Goal: Transaction & Acquisition: Purchase product/service

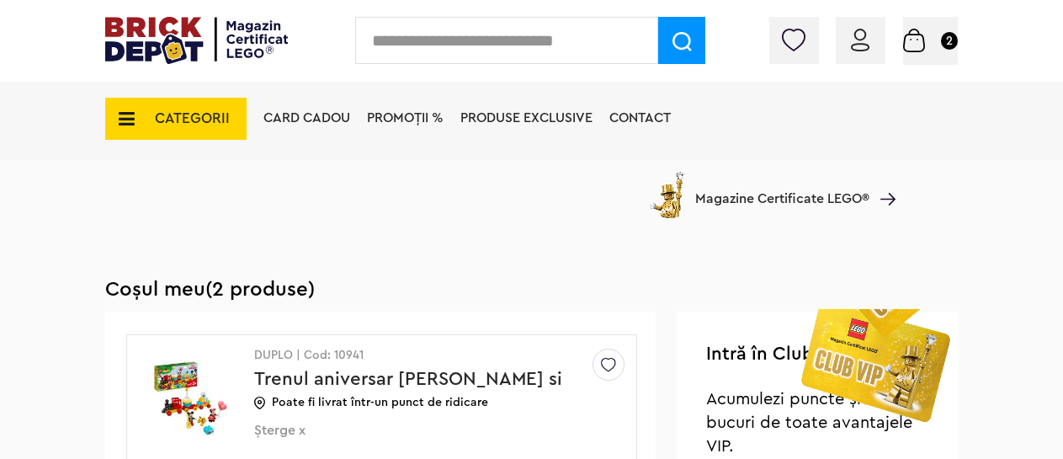
scroll to position [525, 0]
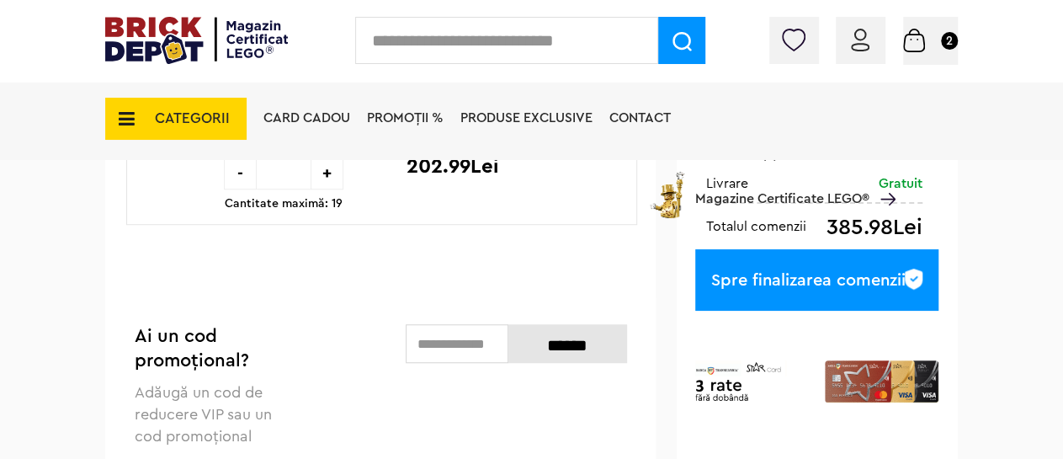
click at [922, 38] on img at bounding box center [914, 41] width 22 height 24
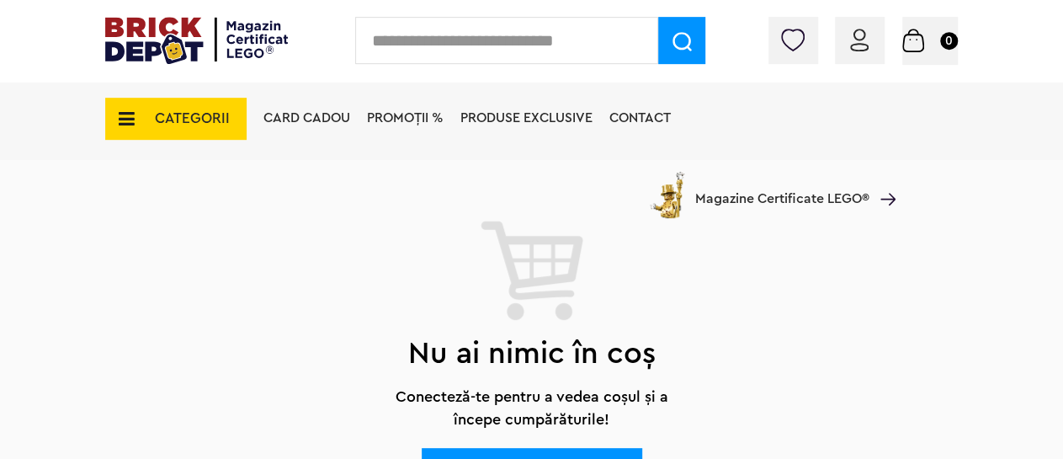
scroll to position [88, 0]
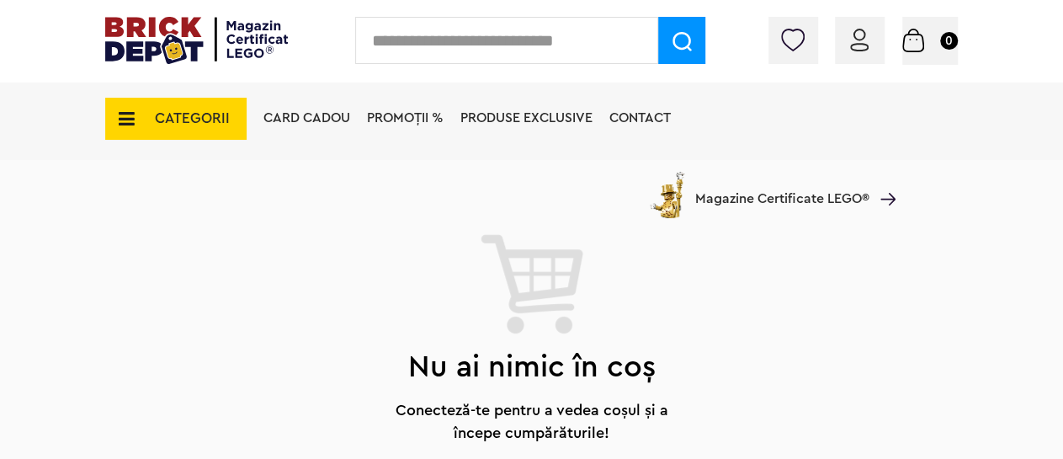
click at [120, 119] on icon at bounding box center [122, 118] width 26 height 19
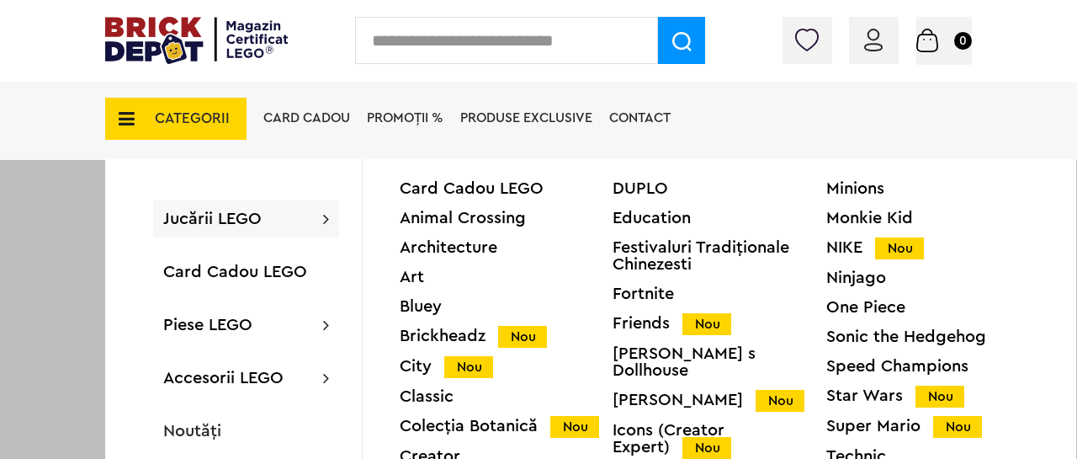
click at [189, 216] on span "Jucării LEGO" at bounding box center [212, 218] width 98 height 17
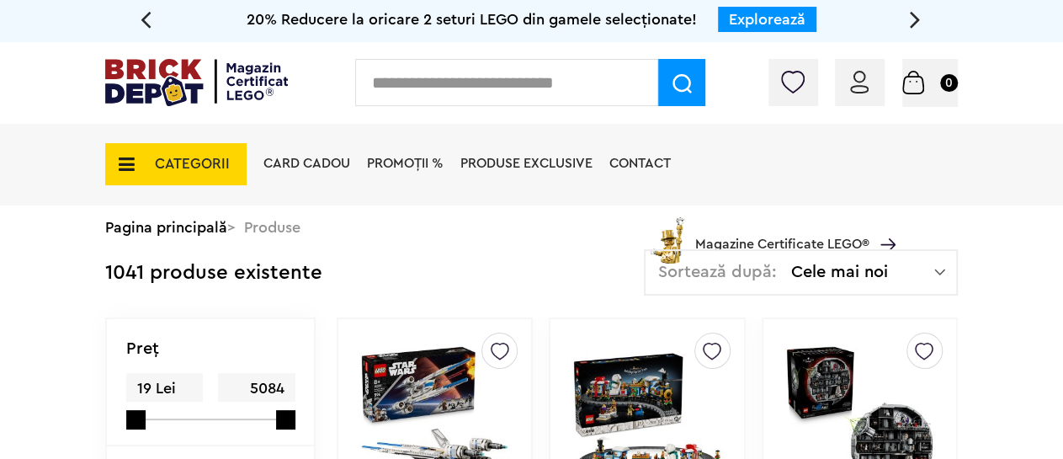
click at [128, 164] on icon at bounding box center [122, 164] width 26 height 19
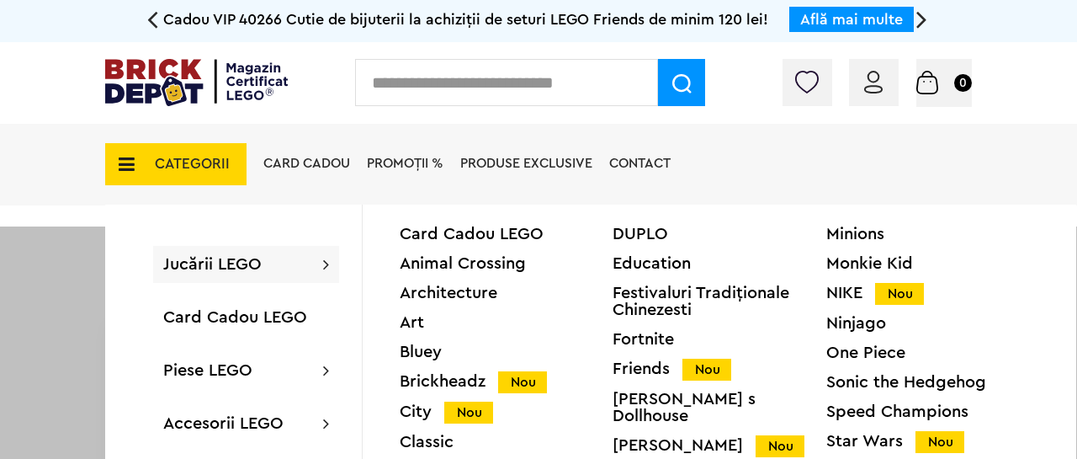
click at [644, 236] on div "DUPLO" at bounding box center [719, 234] width 213 height 17
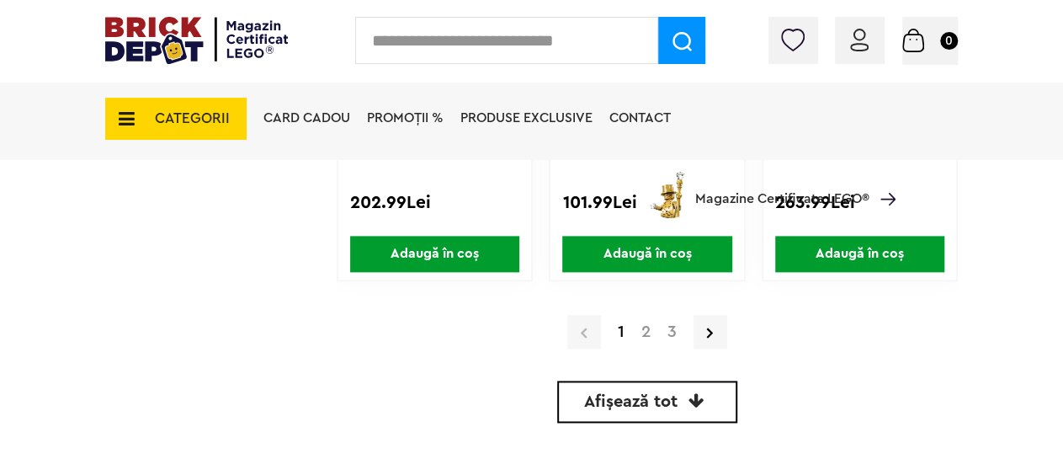
scroll to position [4114, 0]
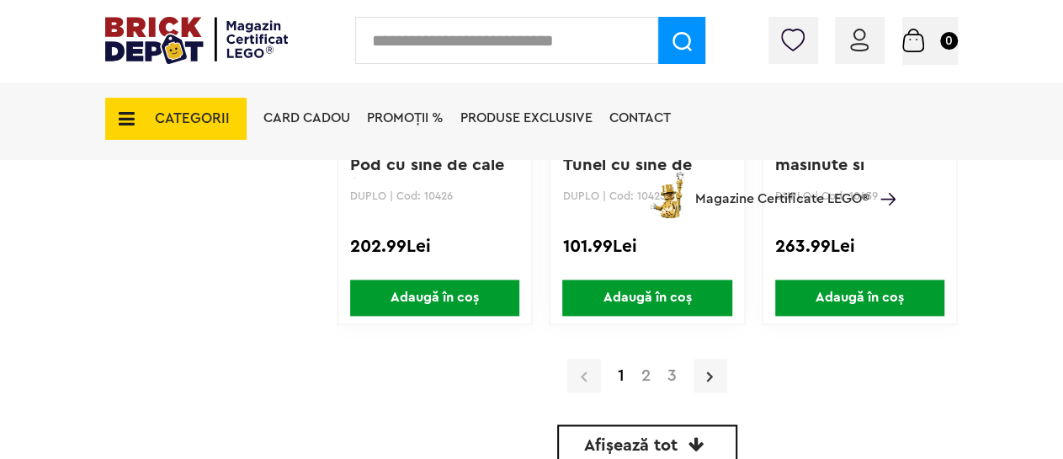
click at [712, 375] on icon at bounding box center [710, 376] width 6 height 17
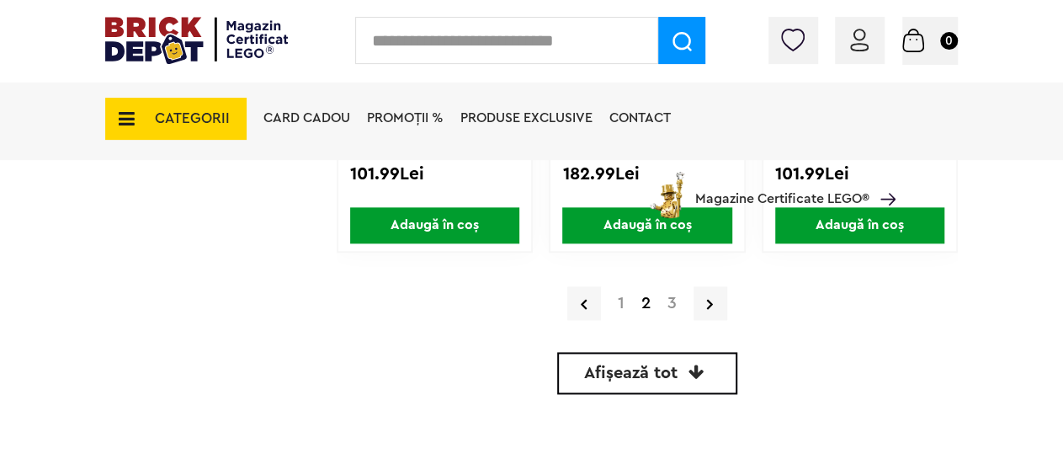
scroll to position [4201, 0]
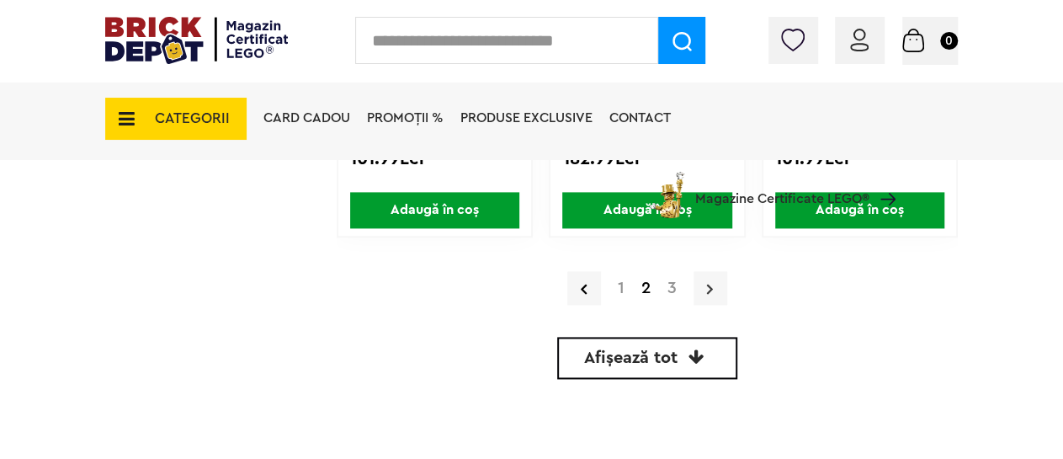
click at [708, 289] on icon at bounding box center [710, 288] width 6 height 17
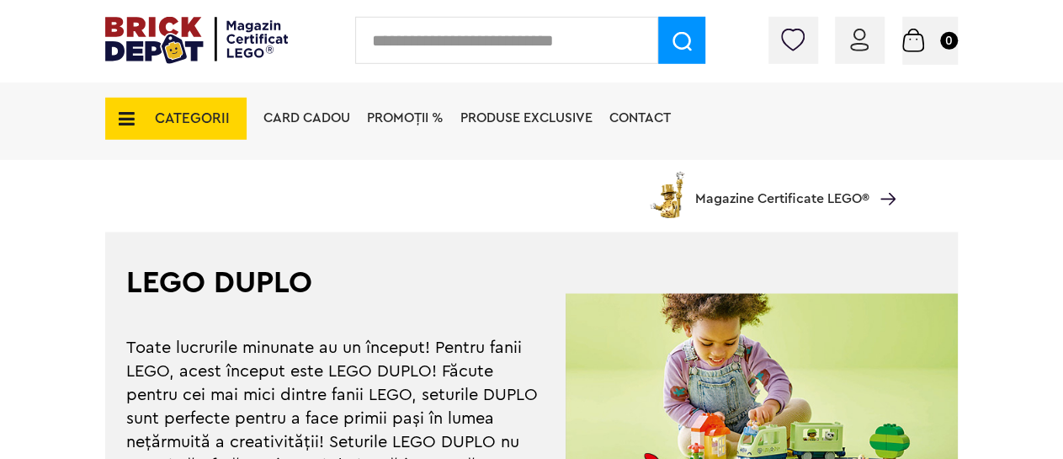
scroll to position [1400, 0]
